Goal: Transaction & Acquisition: Obtain resource

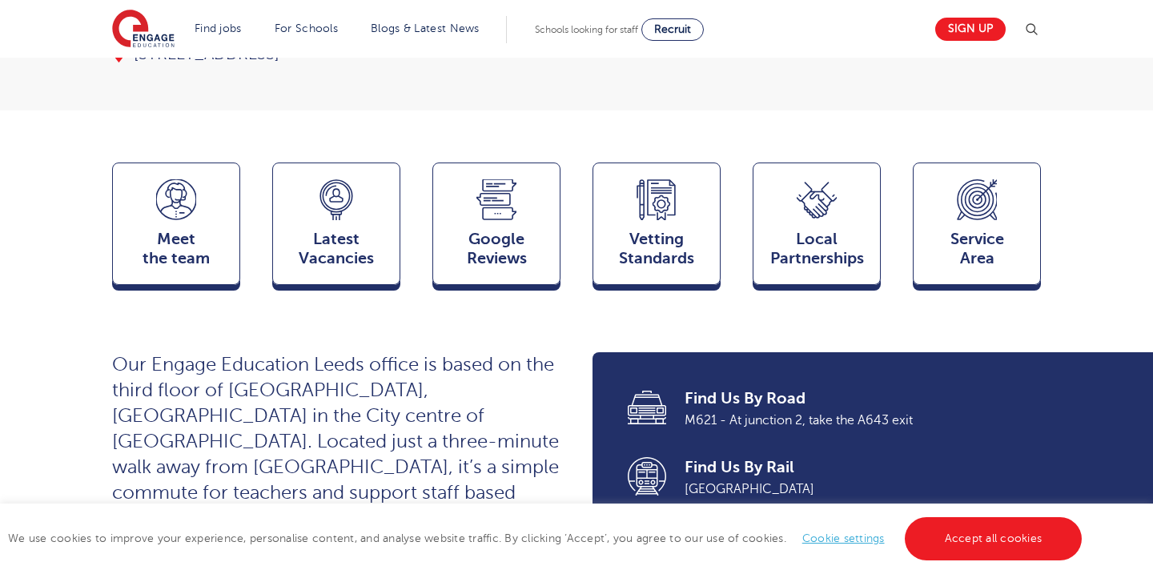
scroll to position [352, 0]
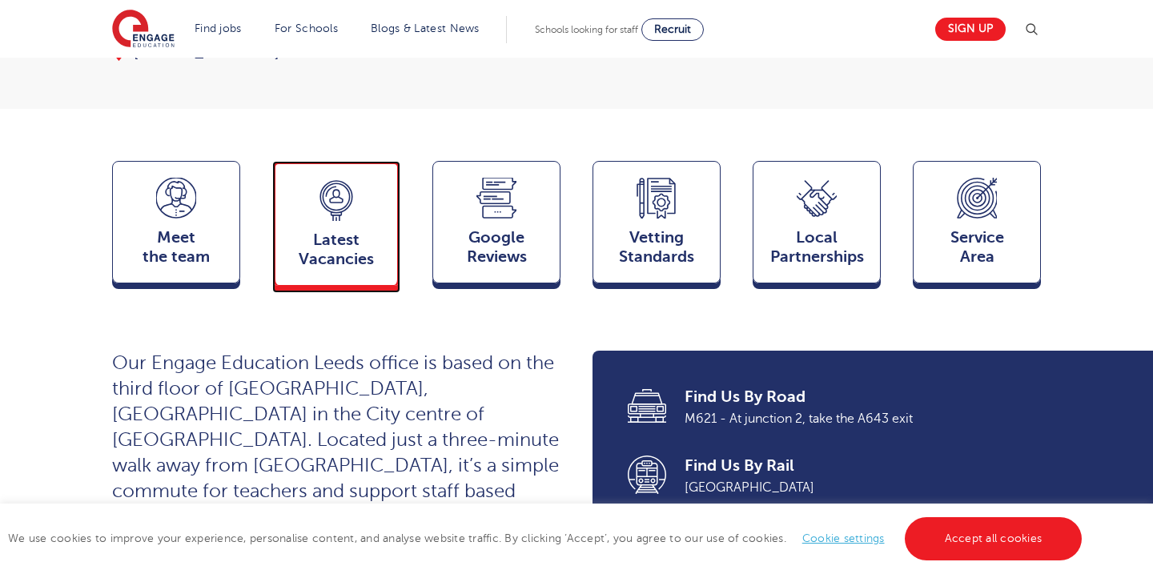
click at [336, 231] on span "Latest Vacancies" at bounding box center [336, 250] width 106 height 38
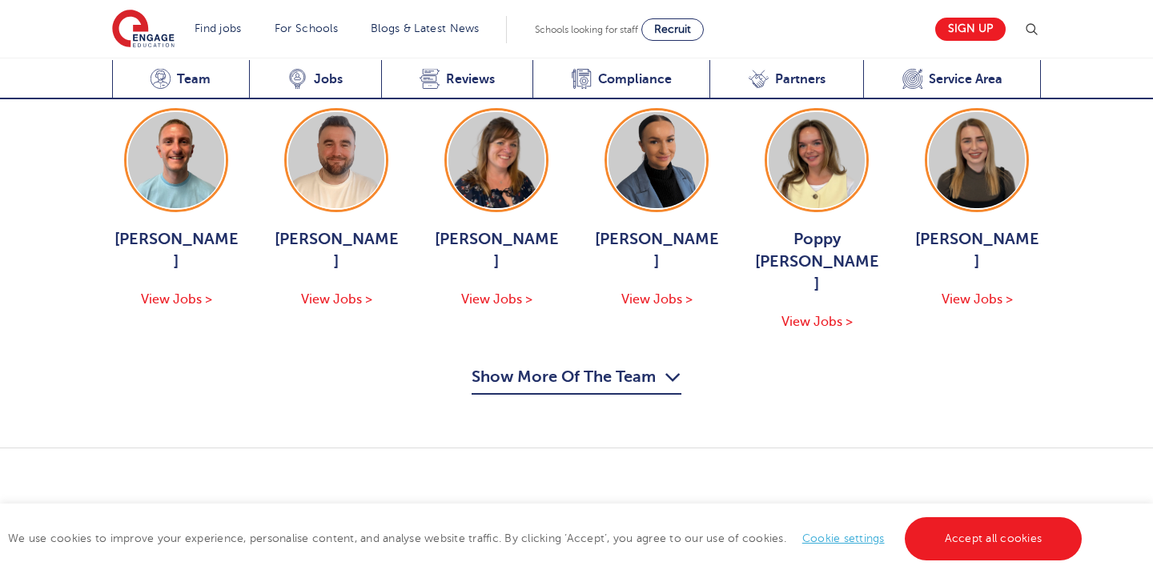
scroll to position [1940, 0]
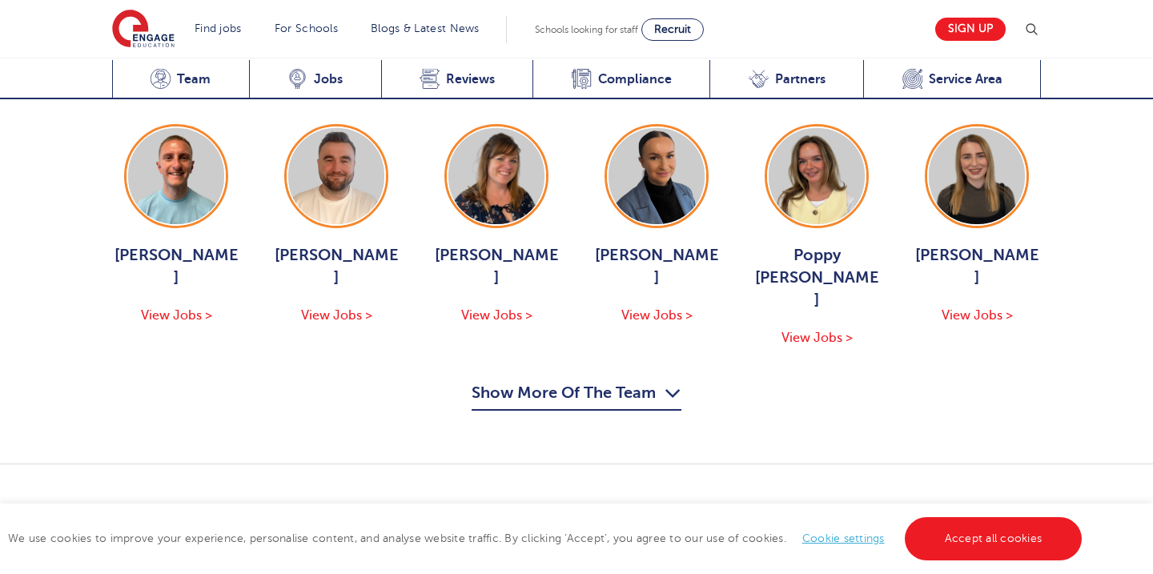
click at [940, 532] on link "View Vacancies in Leeds" at bounding box center [914, 553] width 252 height 42
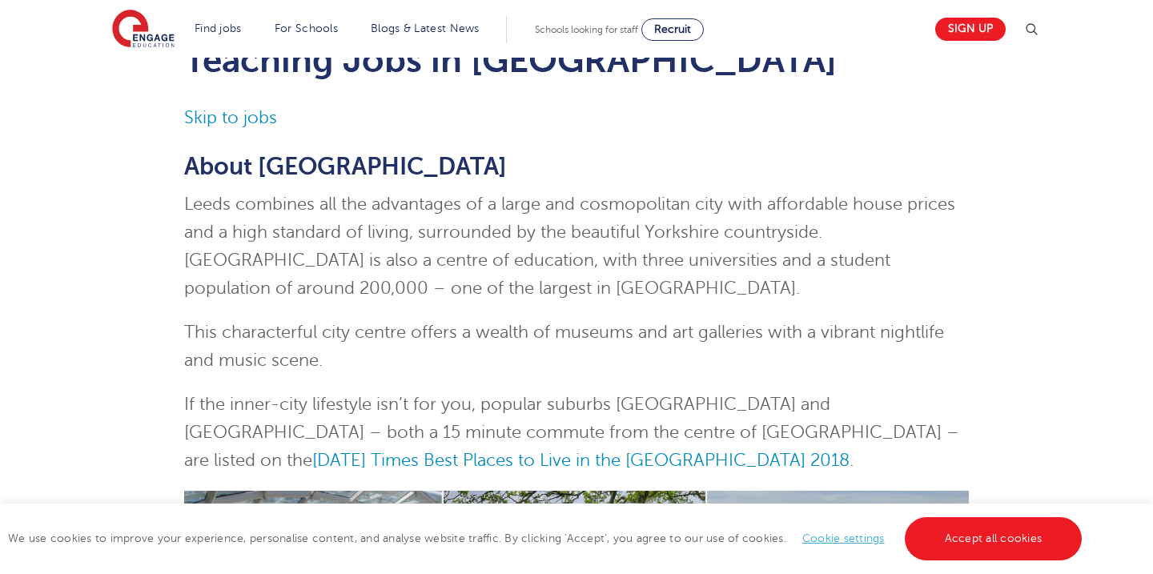
scroll to position [96, 0]
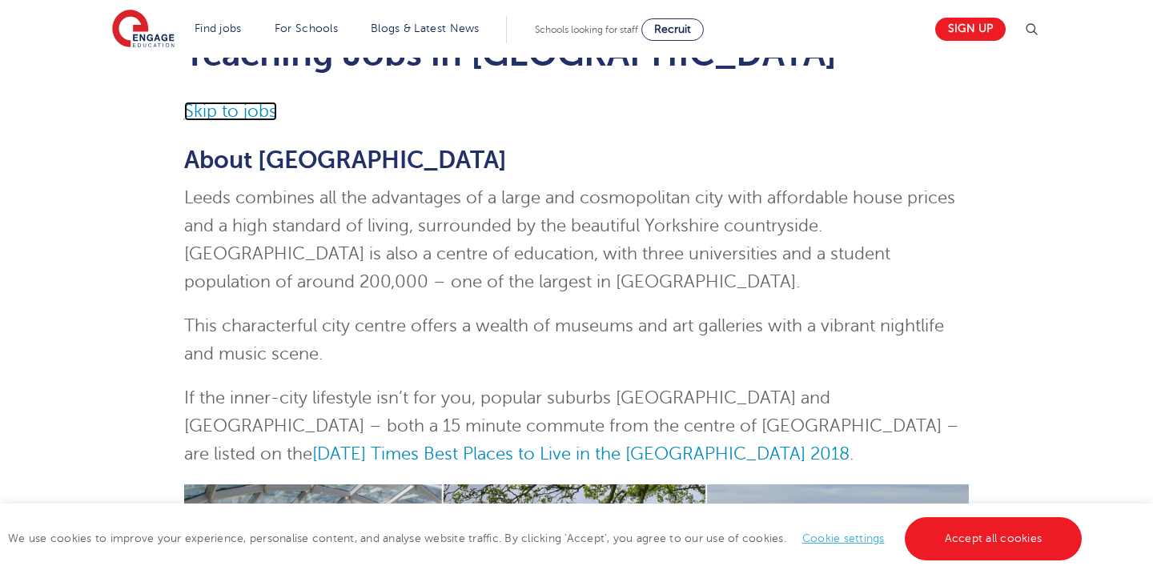
click at [198, 114] on link "Skip to jobs" at bounding box center [230, 111] width 93 height 19
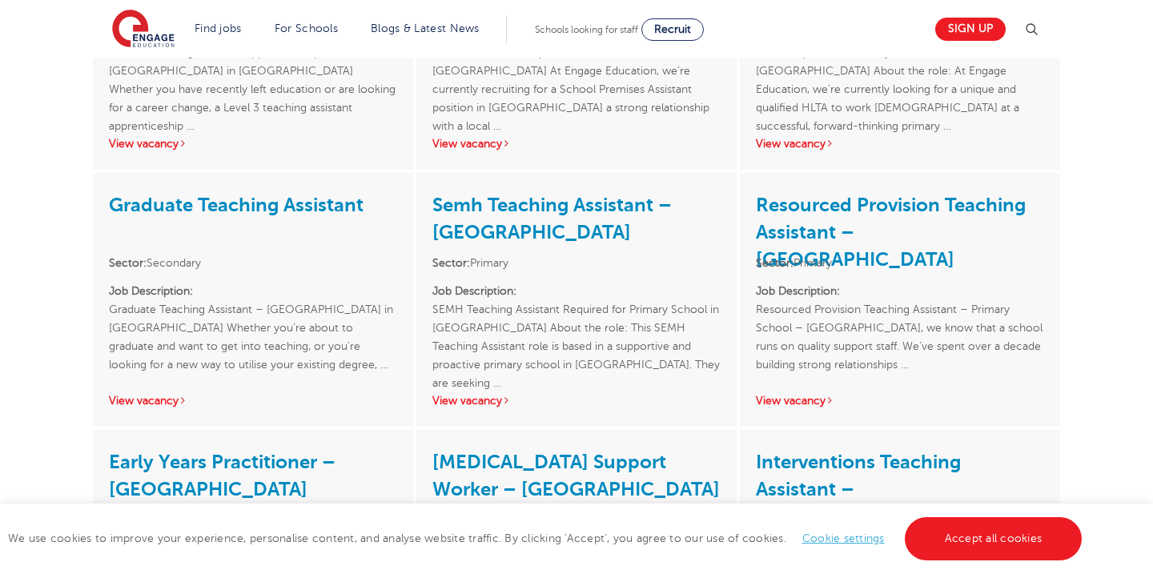
scroll to position [2381, 0]
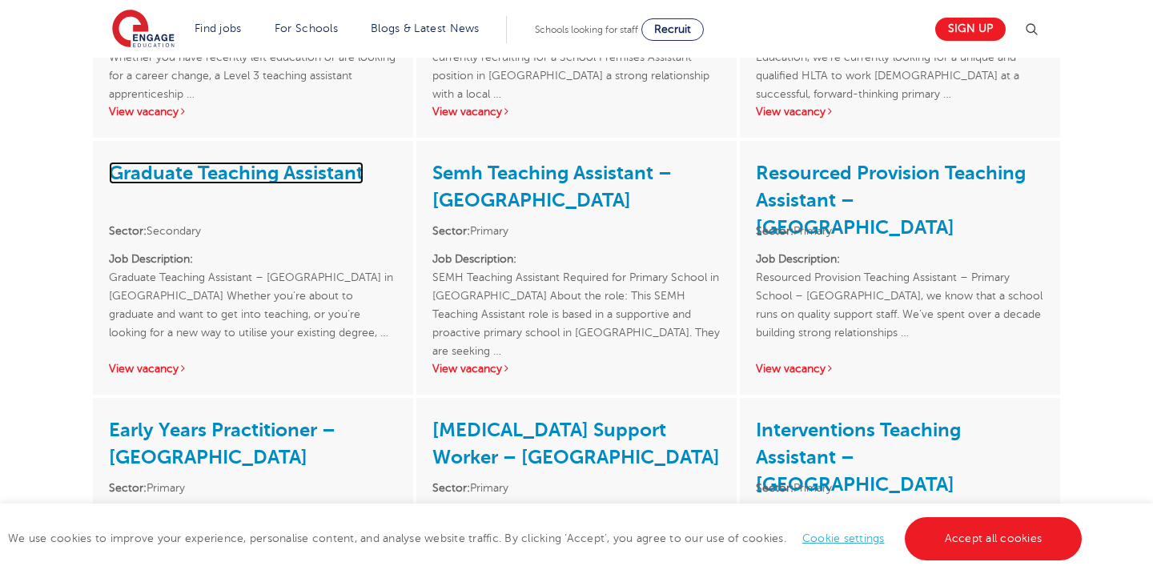
click at [249, 162] on link "Graduate Teaching Assistant" at bounding box center [236, 173] width 255 height 22
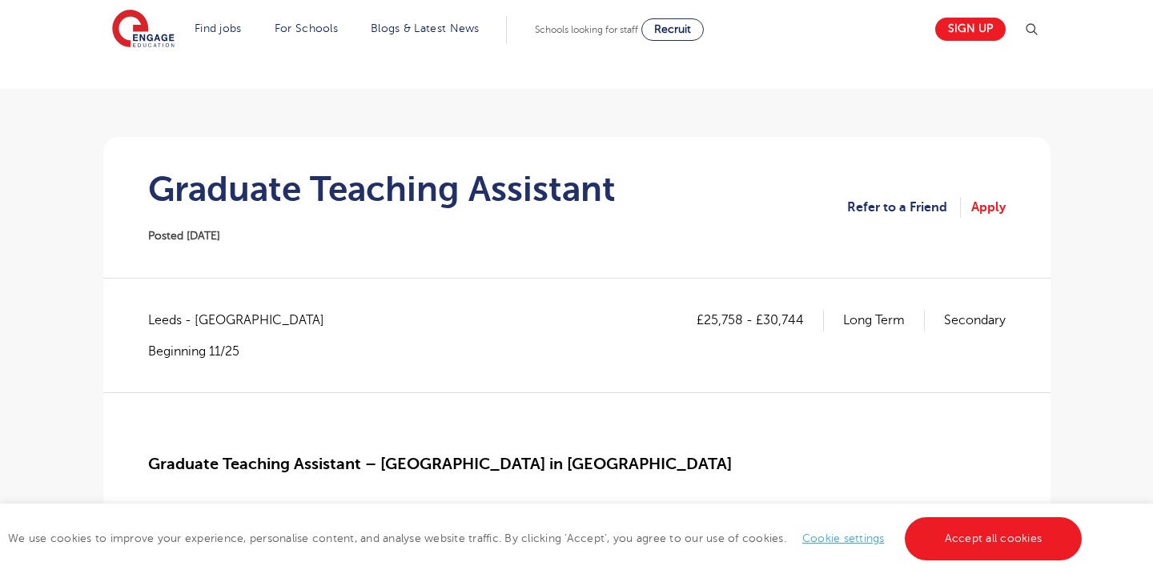
scroll to position [64, 0]
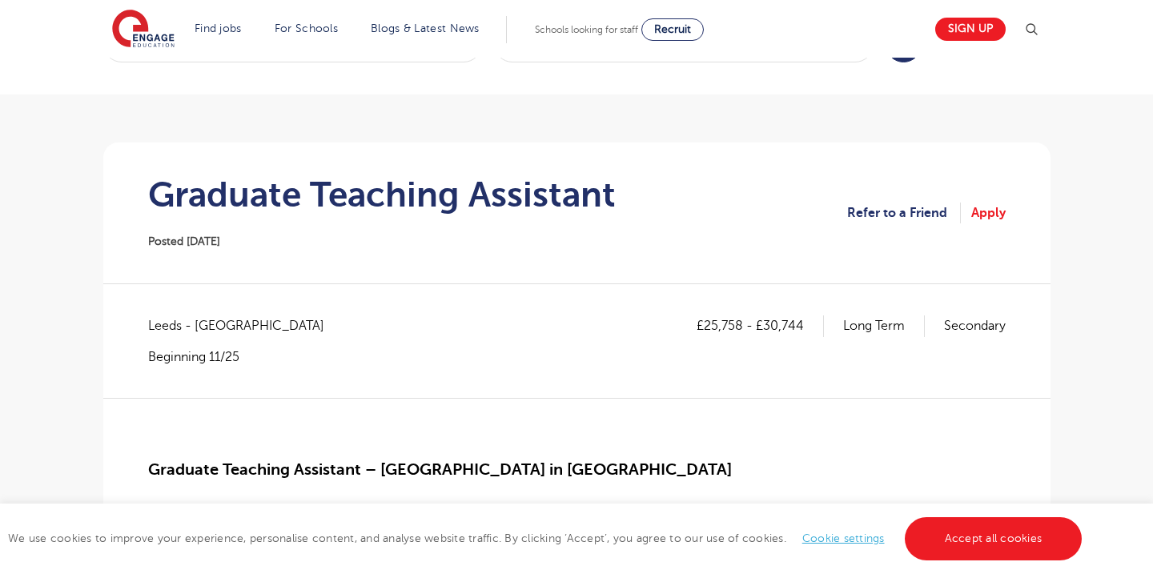
click at [697, 325] on p "£25,758 - £30,744" at bounding box center [759, 325] width 127 height 21
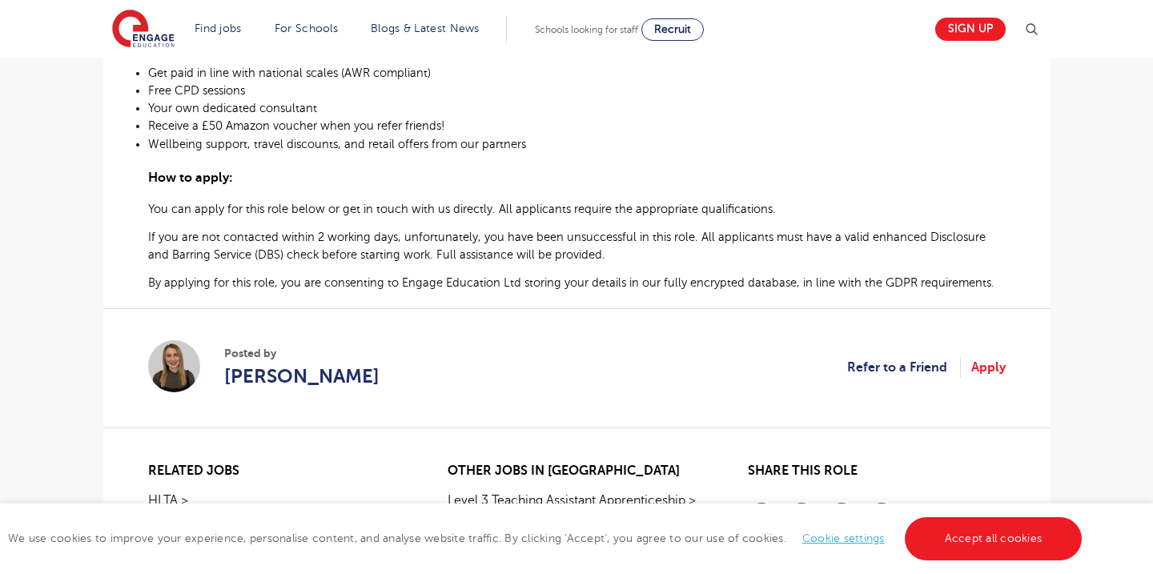
scroll to position [961, 0]
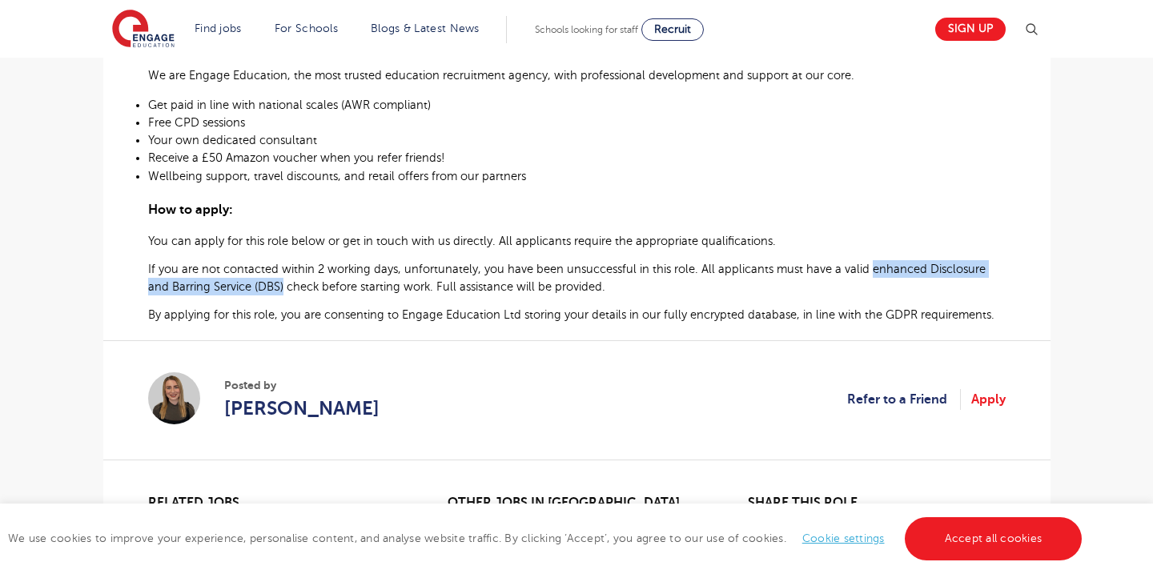
drag, startPoint x: 866, startPoint y: 269, endPoint x: 259, endPoint y: 281, distance: 606.9
click at [259, 282] on span "If you are not contacted within 2 working days, unfortunately, you have been un…" at bounding box center [566, 278] width 837 height 30
copy span "enhanced Disclosure and Barring Service (DBS)"
